Goal: Task Accomplishment & Management: Manage account settings

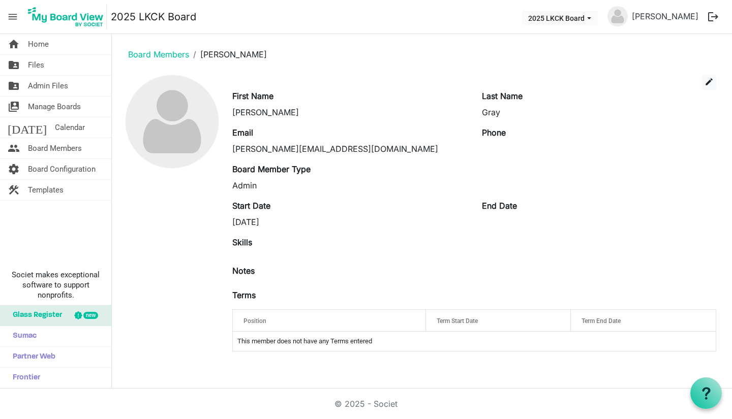
click at [57, 144] on span "Board Members" at bounding box center [55, 148] width 54 height 20
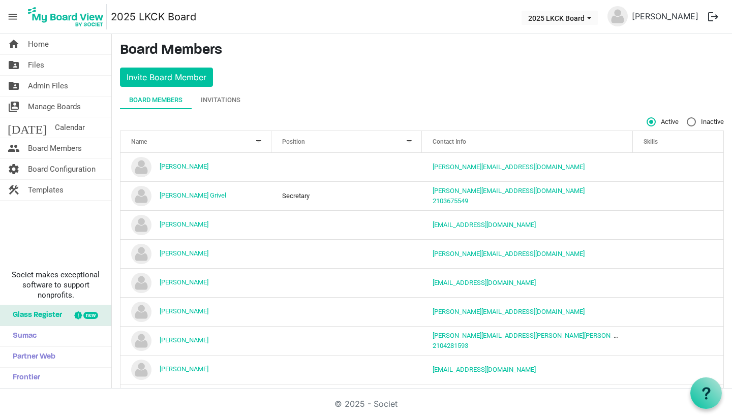
click at [233, 97] on div "Invitations" at bounding box center [221, 100] width 40 height 10
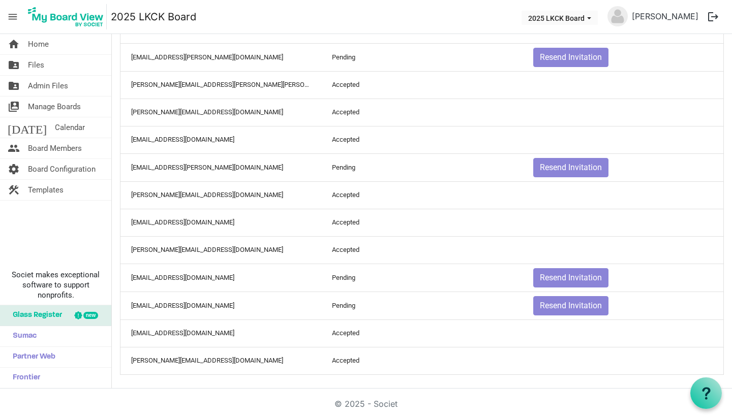
scroll to position [181, 0]
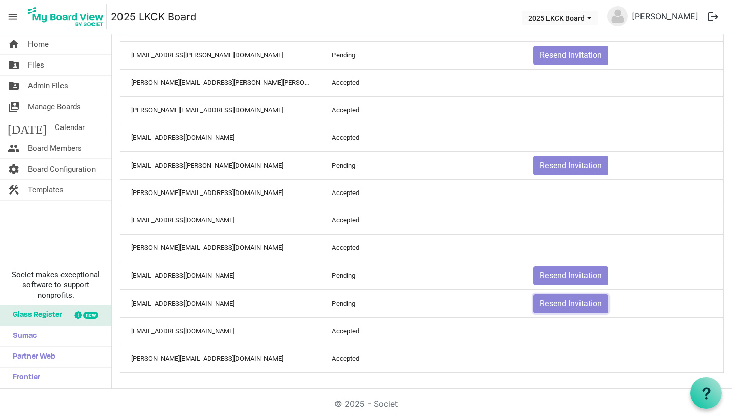
click at [568, 299] on button "Resend Invitation" at bounding box center [570, 303] width 75 height 19
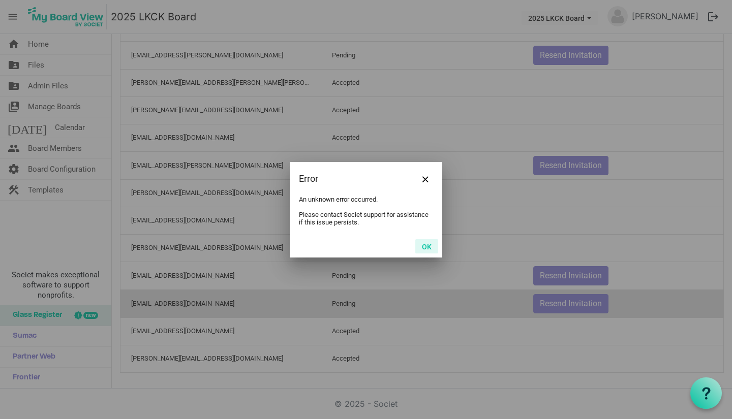
click at [428, 245] on button "OK" at bounding box center [426, 246] width 23 height 14
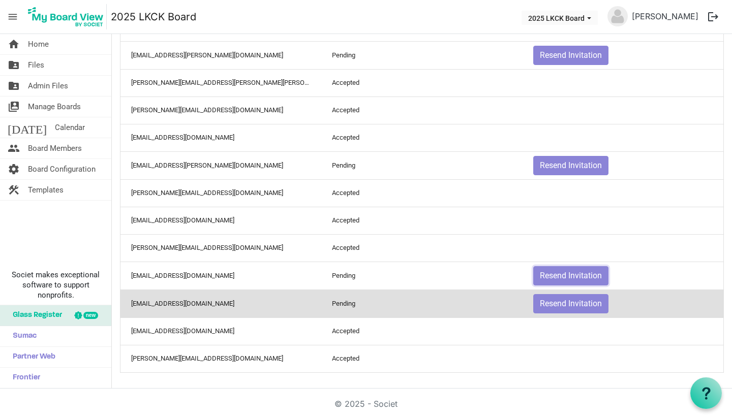
click at [547, 276] on button "Resend Invitation" at bounding box center [570, 275] width 75 height 19
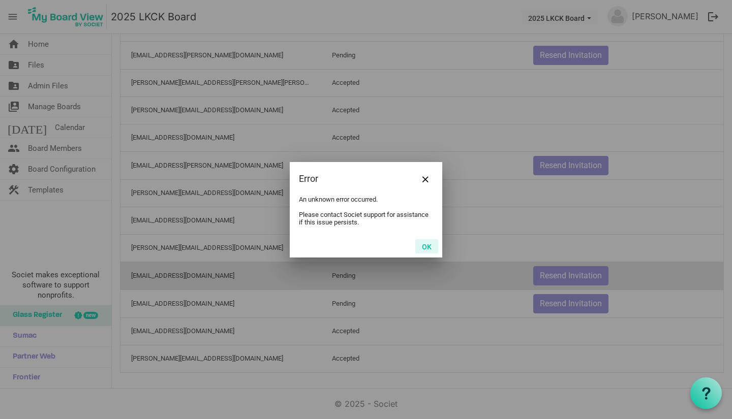
click at [429, 244] on button "OK" at bounding box center [426, 246] width 23 height 14
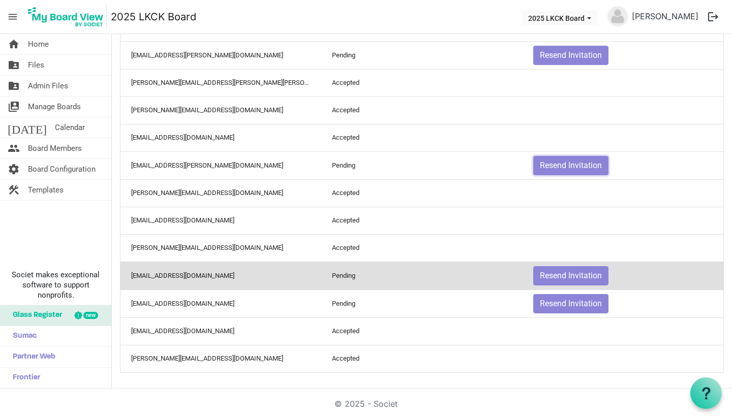
click at [568, 170] on button "Resend Invitation" at bounding box center [570, 165] width 75 height 19
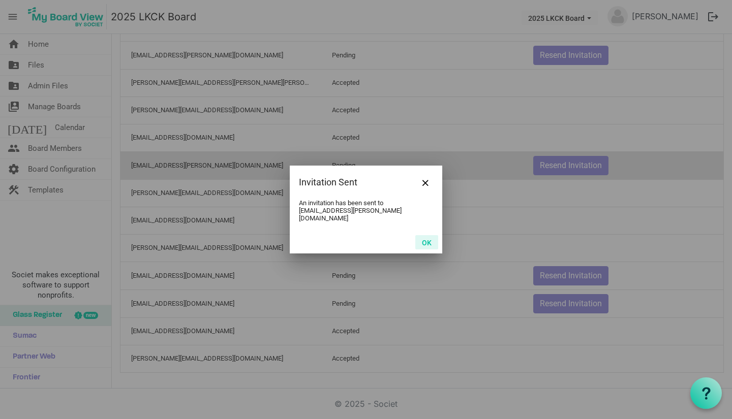
click at [424, 239] on button "OK" at bounding box center [426, 242] width 23 height 14
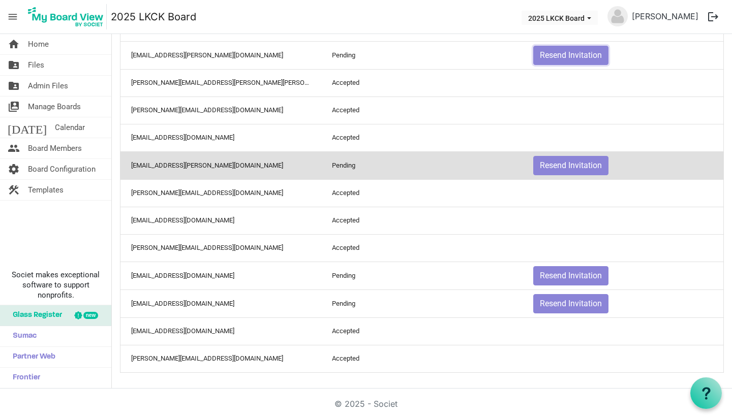
click at [565, 57] on button "Resend Invitation" at bounding box center [570, 55] width 75 height 19
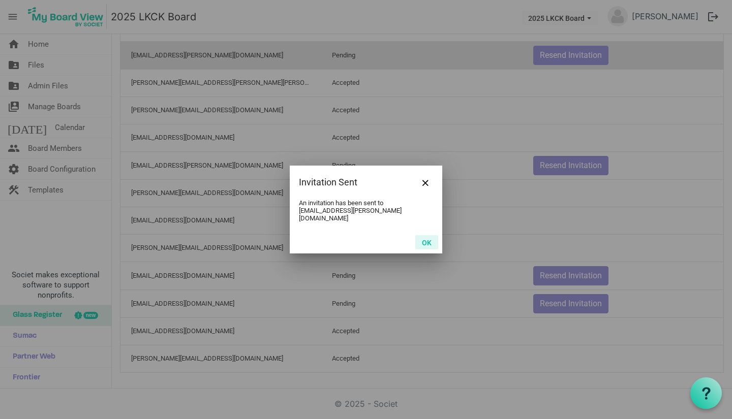
click at [431, 239] on button "OK" at bounding box center [426, 242] width 23 height 14
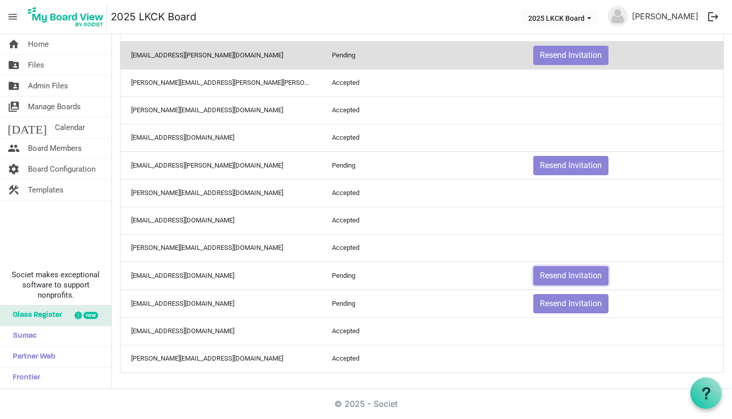
click at [538, 277] on button "Resend Invitation" at bounding box center [570, 275] width 75 height 19
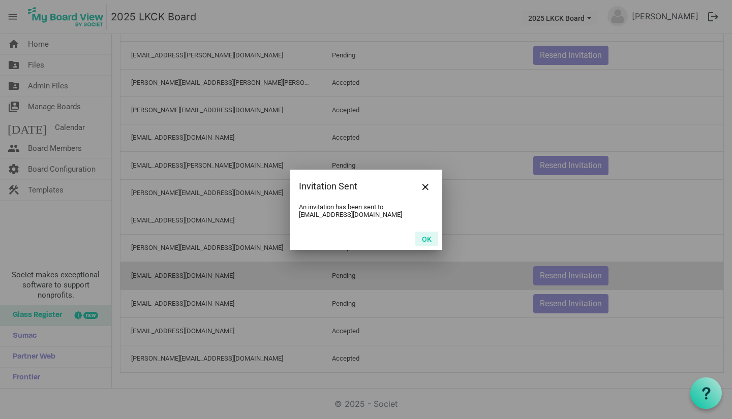
click at [434, 240] on button "OK" at bounding box center [426, 239] width 23 height 14
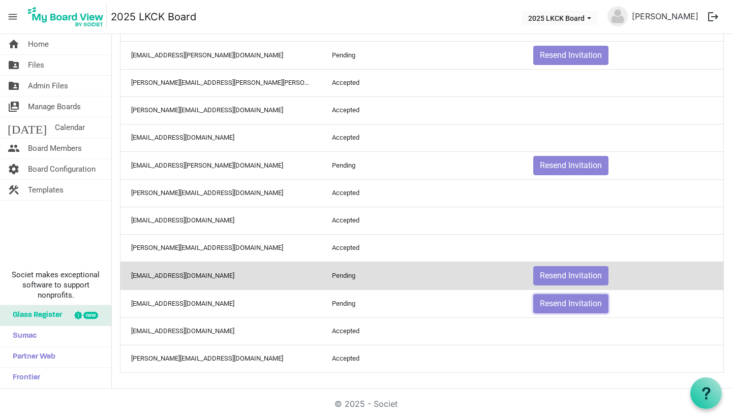
click at [550, 308] on button "Resend Invitation" at bounding box center [570, 303] width 75 height 19
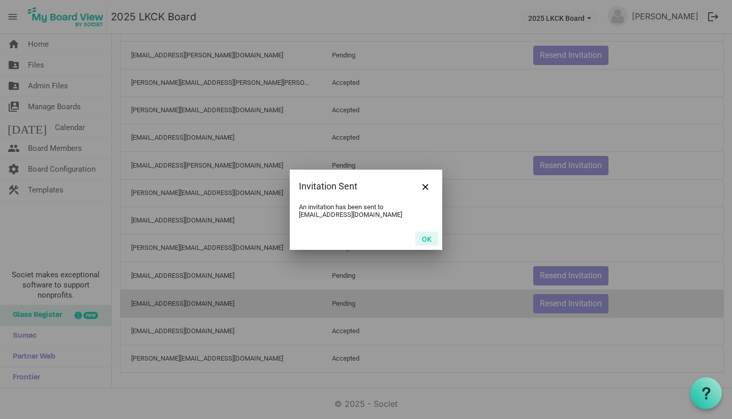
click at [431, 240] on button "OK" at bounding box center [426, 239] width 23 height 14
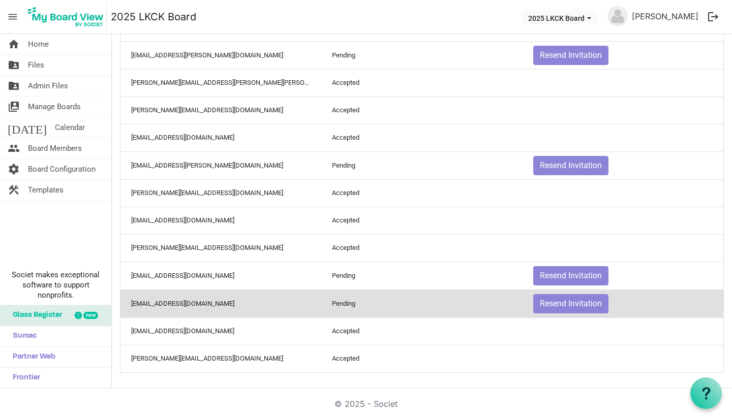
click at [49, 70] on link "folder_shared Files" at bounding box center [55, 65] width 111 height 20
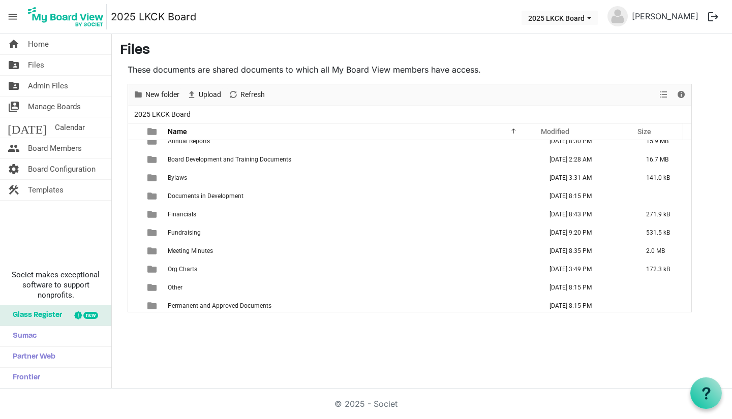
scroll to position [30, 0]
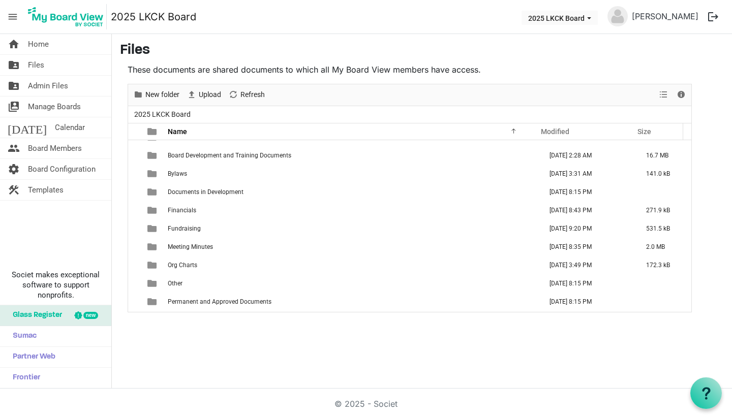
click at [215, 193] on span "Documents in Development" at bounding box center [206, 192] width 76 height 7
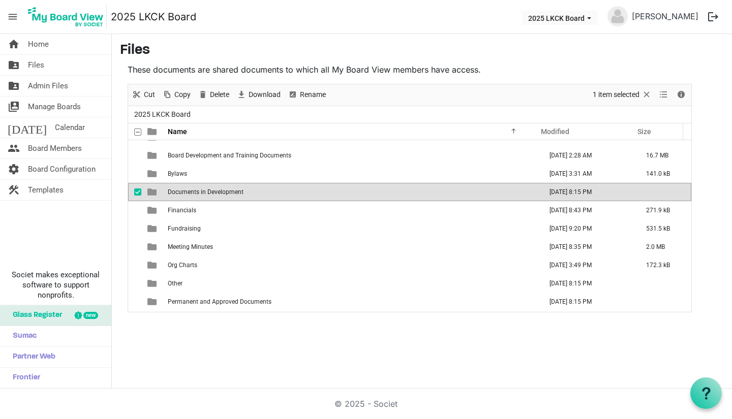
click at [215, 193] on span "Documents in Development" at bounding box center [206, 192] width 76 height 7
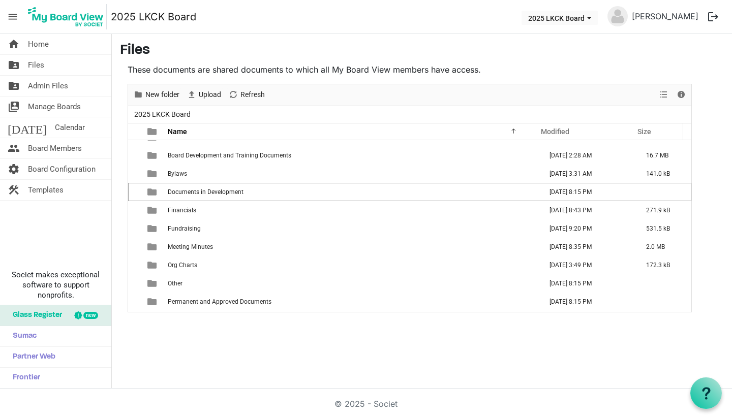
click at [215, 193] on span "Documents in Development" at bounding box center [206, 192] width 76 height 7
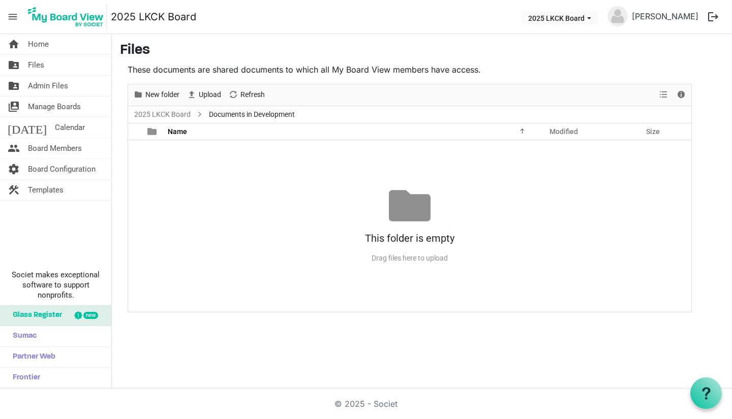
scroll to position [0, 0]
click at [527, 126] on div "Name" at bounding box center [347, 131] width 367 height 15
click at [43, 64] on span "Files" at bounding box center [36, 65] width 16 height 20
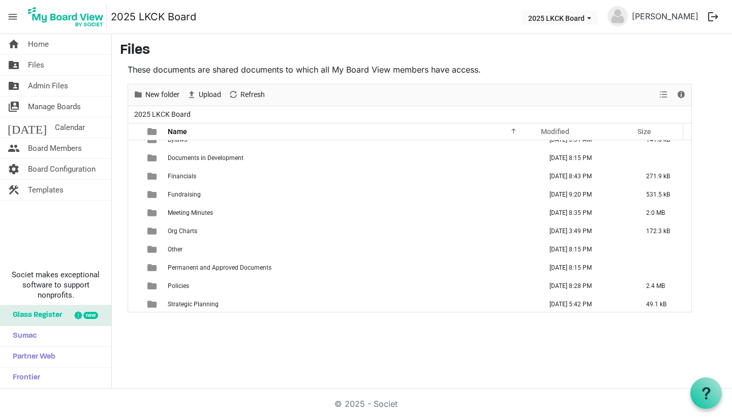
scroll to position [66, 0]
